Goal: Transaction & Acquisition: Book appointment/travel/reservation

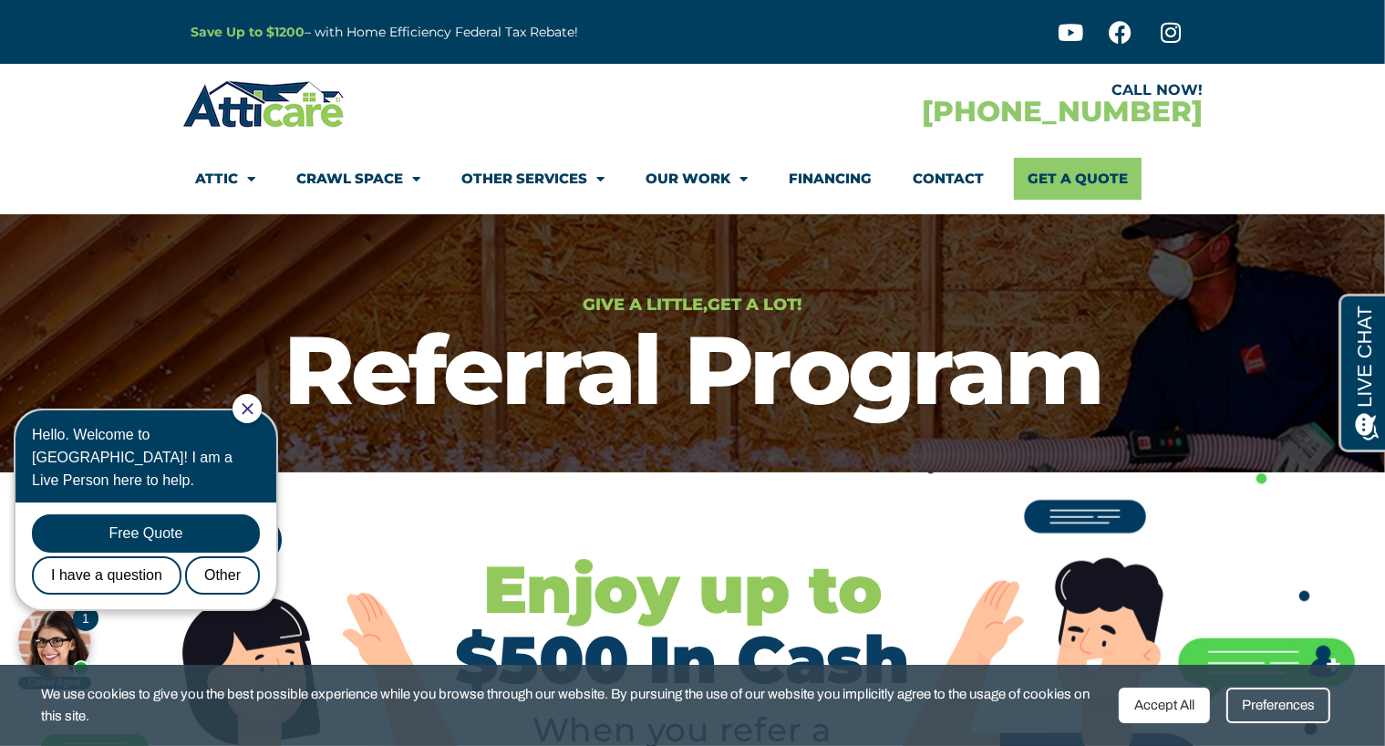
click at [179, 157] on section "CALL NOW! [PHONE_NUMBER] Attic Attic Cleaning Rodent Proofing Air Sealing Insul…" at bounding box center [692, 139] width 1385 height 150
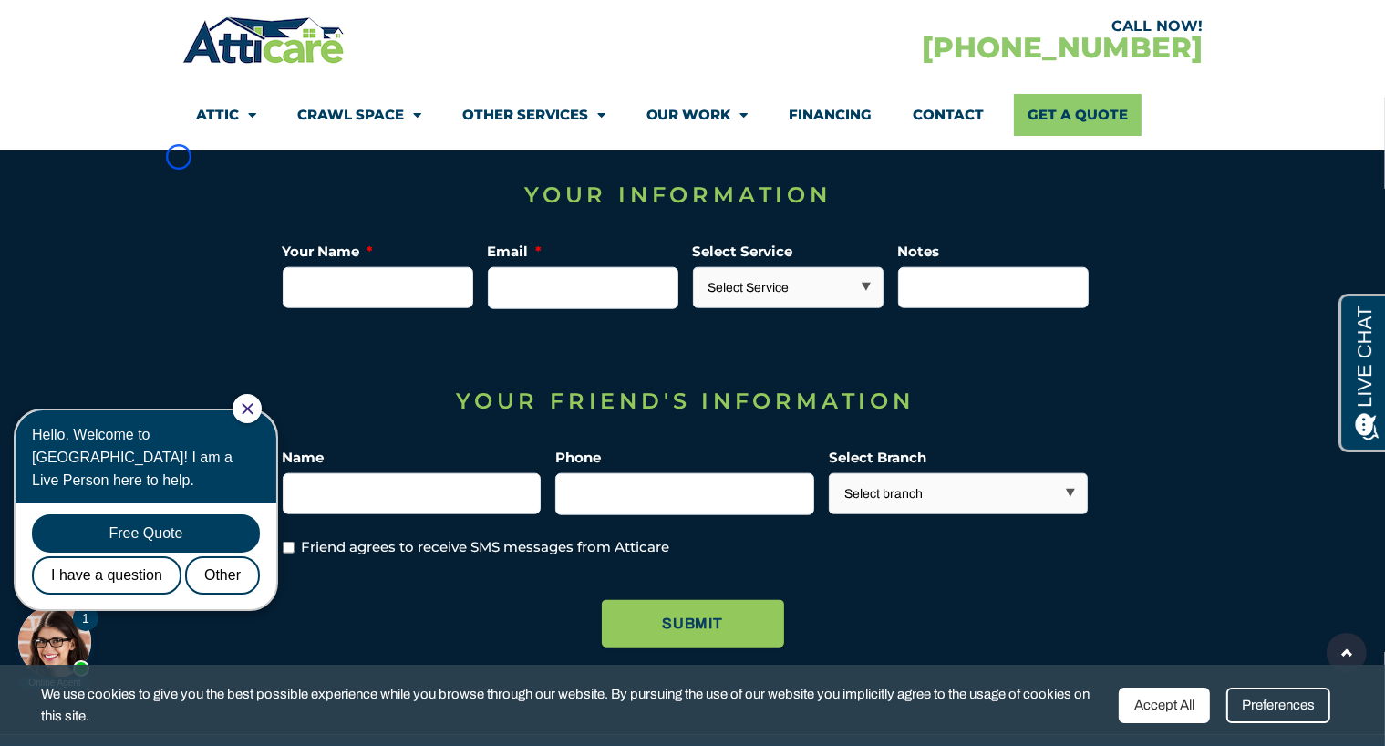
scroll to position [1959, 0]
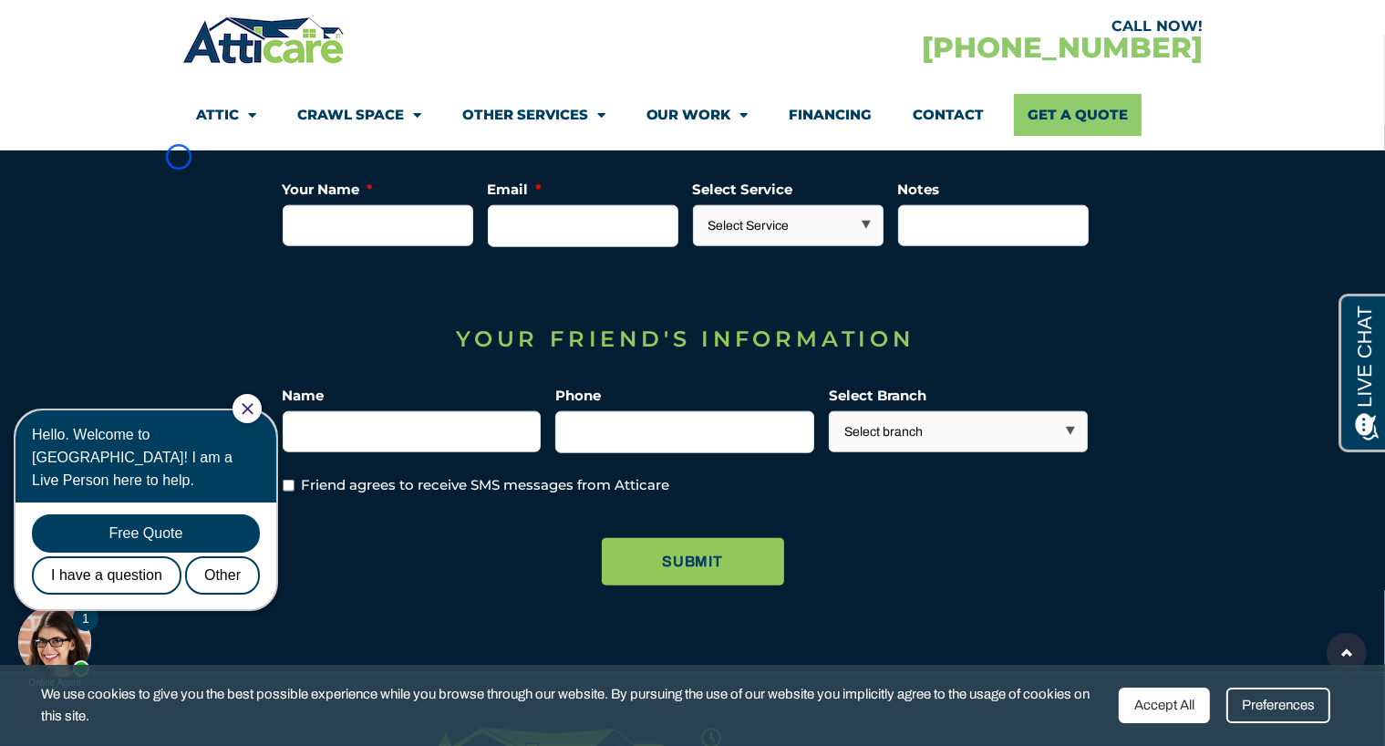
click at [179, 157] on section "Company This field is for validation purposes and should be left unchanged. You…" at bounding box center [692, 354] width 1385 height 636
click at [98, 163] on section "Company This field is for validation purposes and should be left unchanged. You…" at bounding box center [692, 354] width 1385 height 636
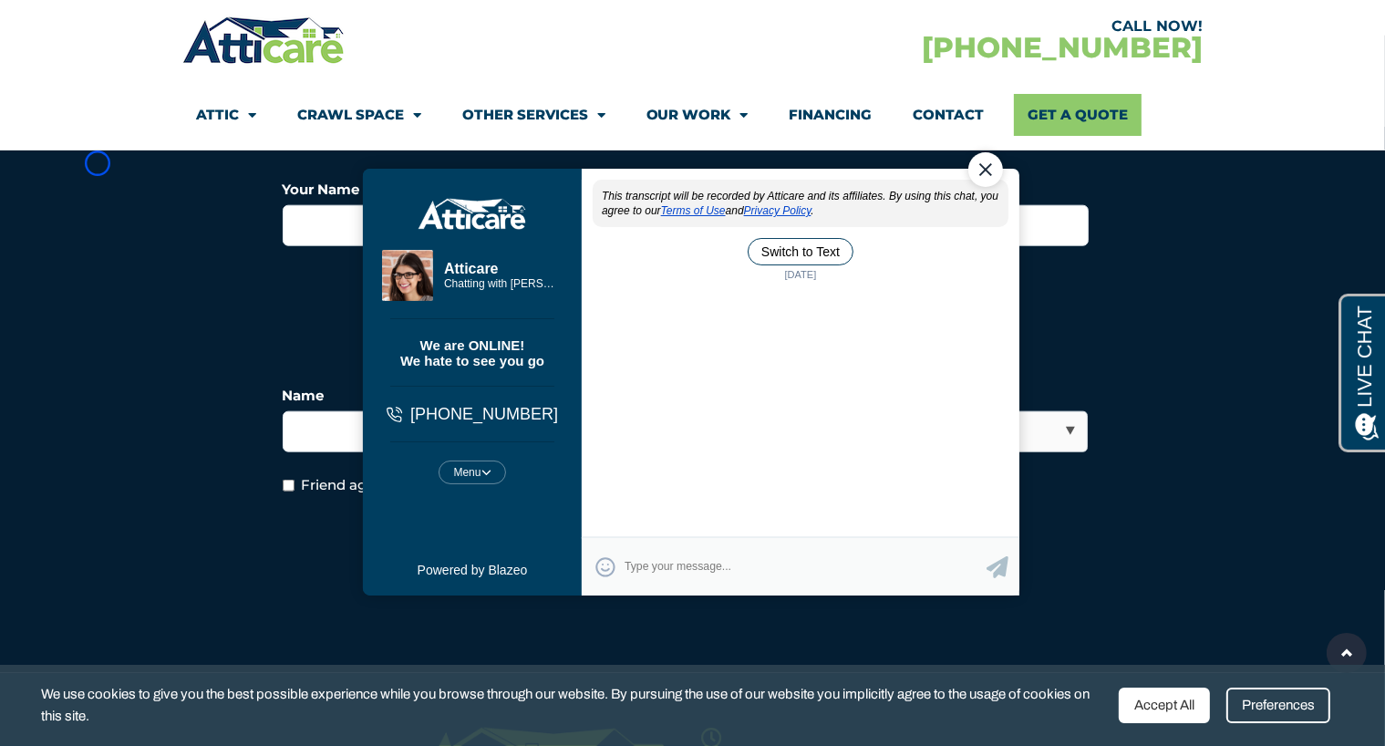
scroll to position [0, 0]
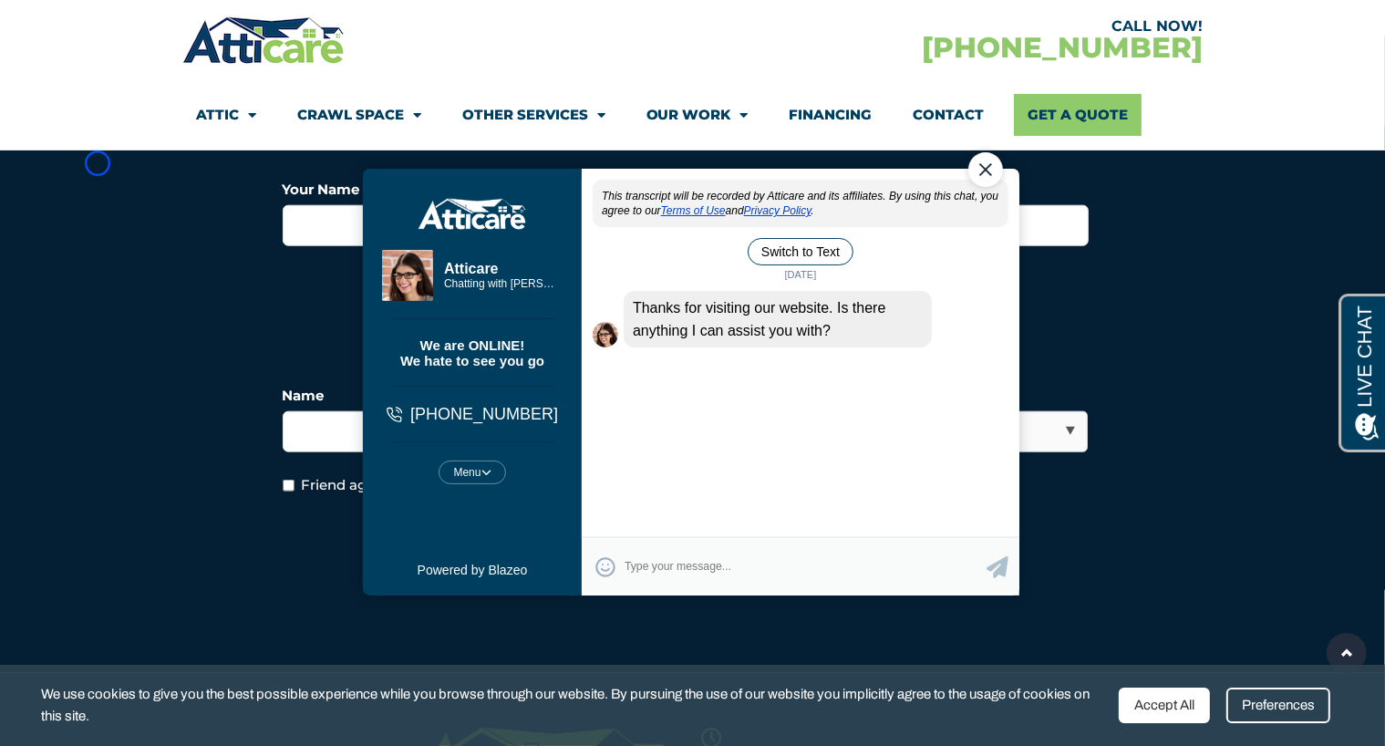
click at [159, 103] on section "CALL NOW! [PHONE_NUMBER] Attic Attic Cleaning Rodent Proofing Air Sealing Insul…" at bounding box center [692, 75] width 1385 height 150
click at [320, 127] on link "Crawl Space" at bounding box center [359, 115] width 124 height 42
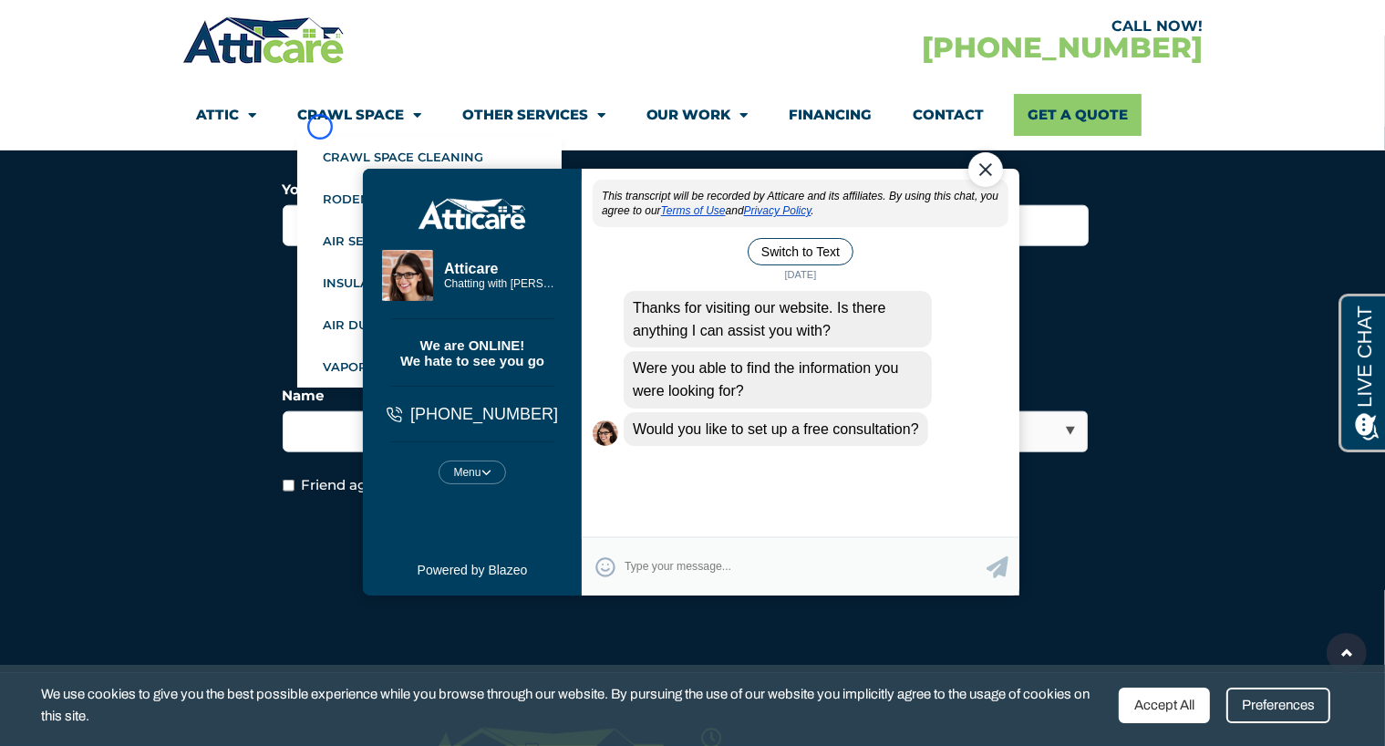
click at [320, 127] on link "Crawl Space" at bounding box center [359, 115] width 124 height 42
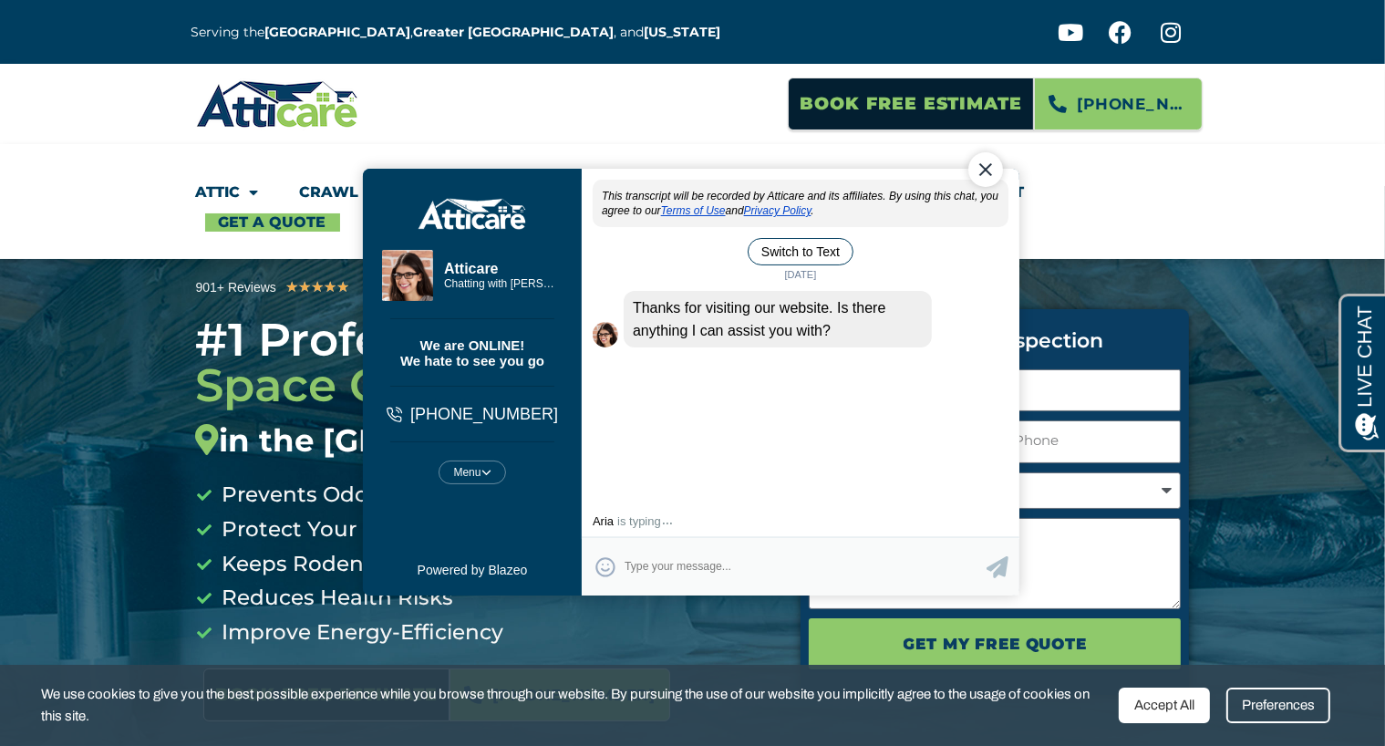
click at [176, 134] on section "Book Free Estimate 925-529-4271" at bounding box center [692, 104] width 1385 height 80
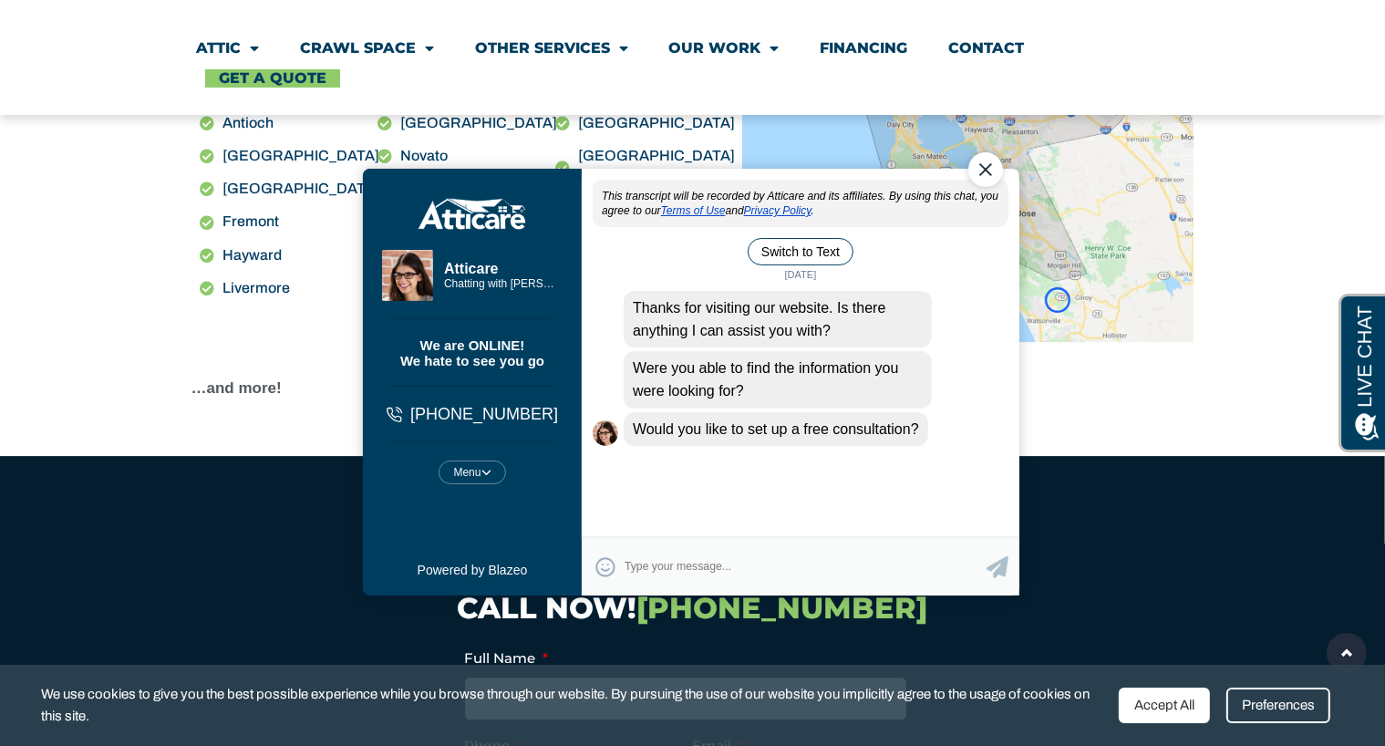
scroll to position [5801, 0]
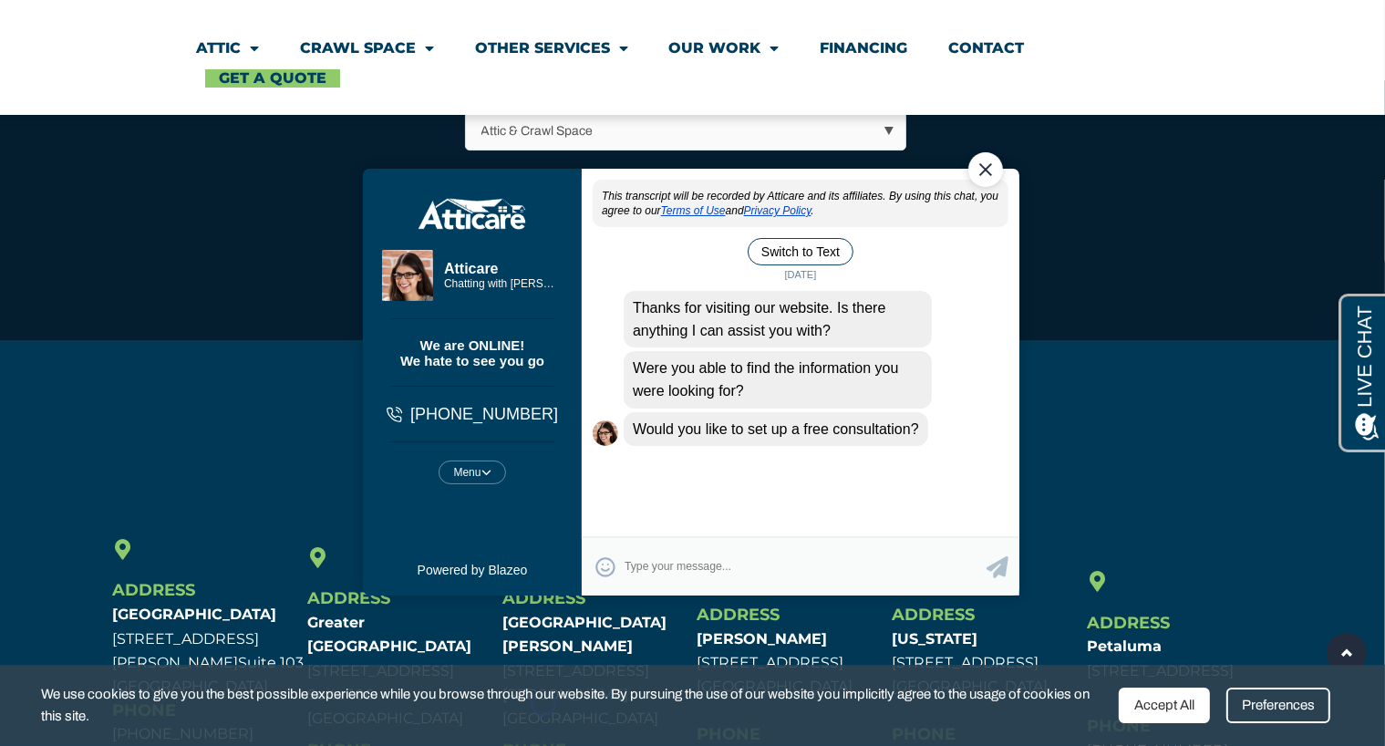
click at [543, 703] on span "We use cookies to give you the best possible experience while you browse throug…" at bounding box center [573, 705] width 1064 height 45
click at [109, 110] on section "Attic Attic Cleaning Rodent Proofing Air Sealing Insulation Whole House Fan Air…" at bounding box center [692, 57] width 1385 height 115
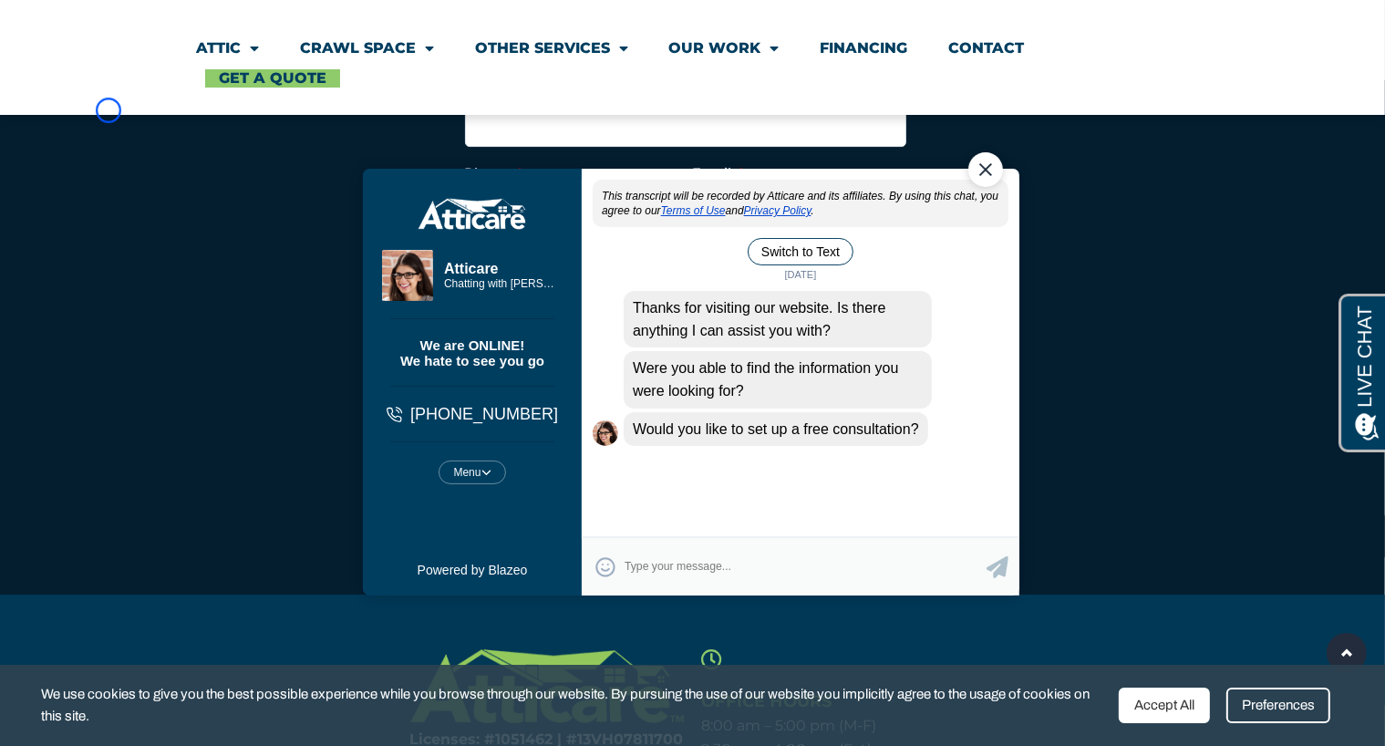
scroll to position [0, 561]
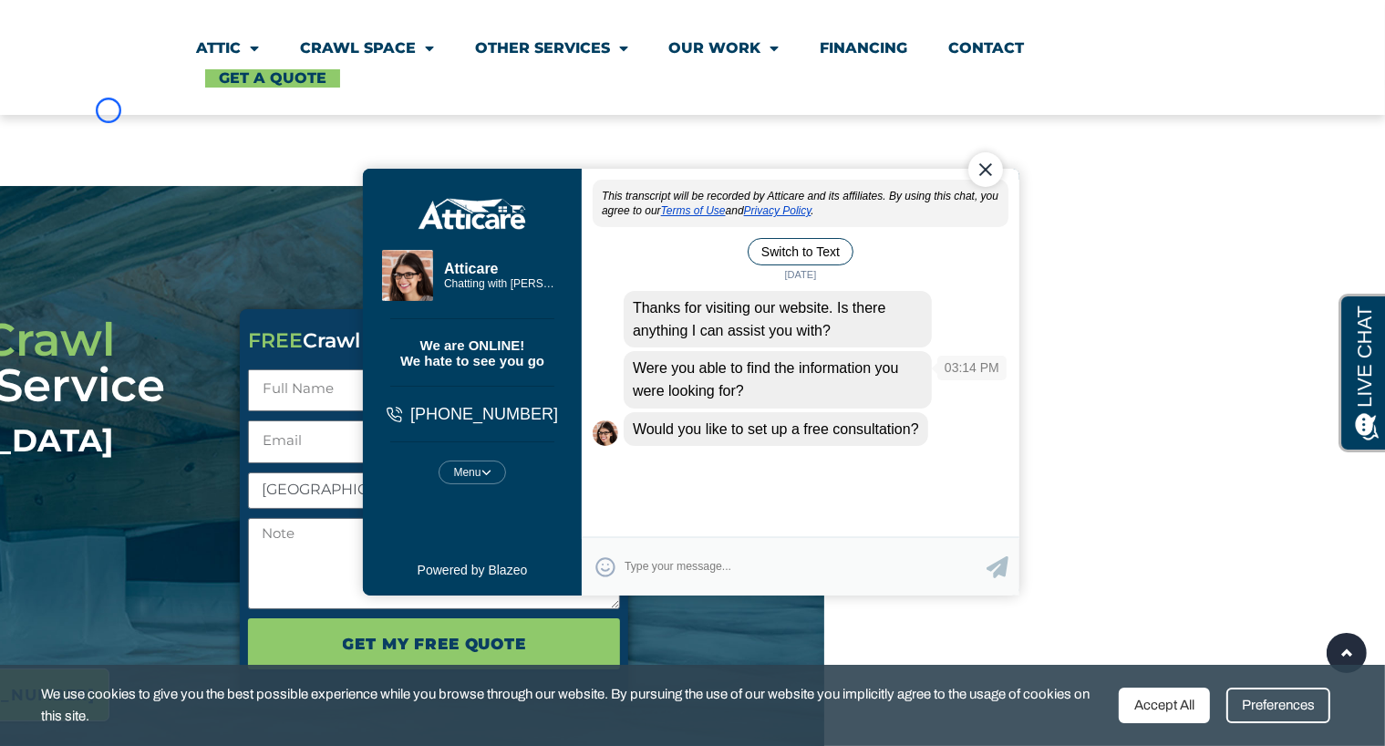
click at [693, 383] on div "Were you able to find the information you were looking for?" at bounding box center [777, 378] width 308 height 57
